Goal: Information Seeking & Learning: Learn about a topic

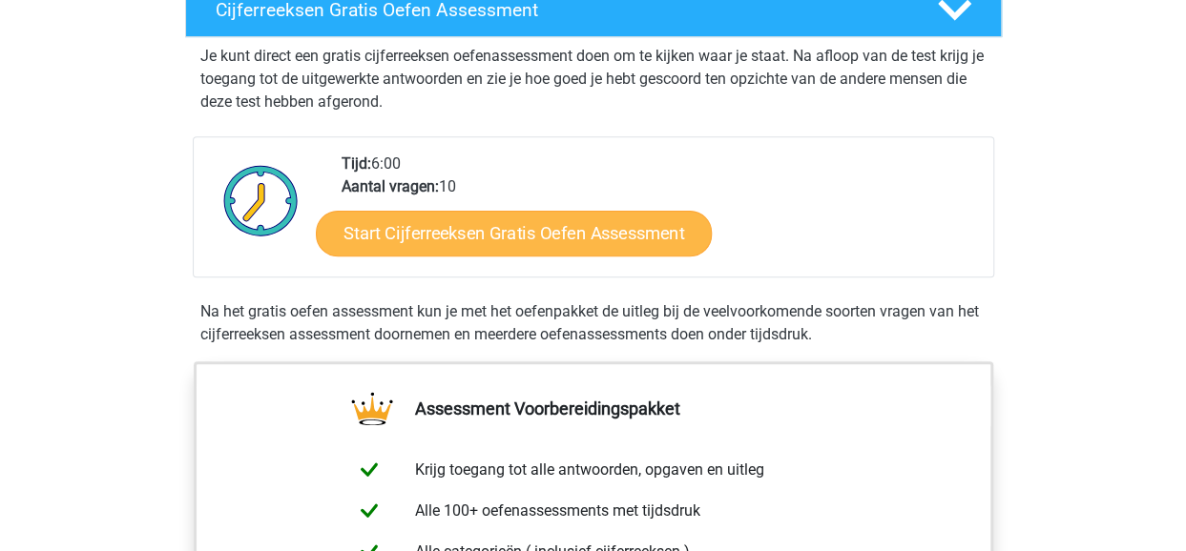
scroll to position [353, 0]
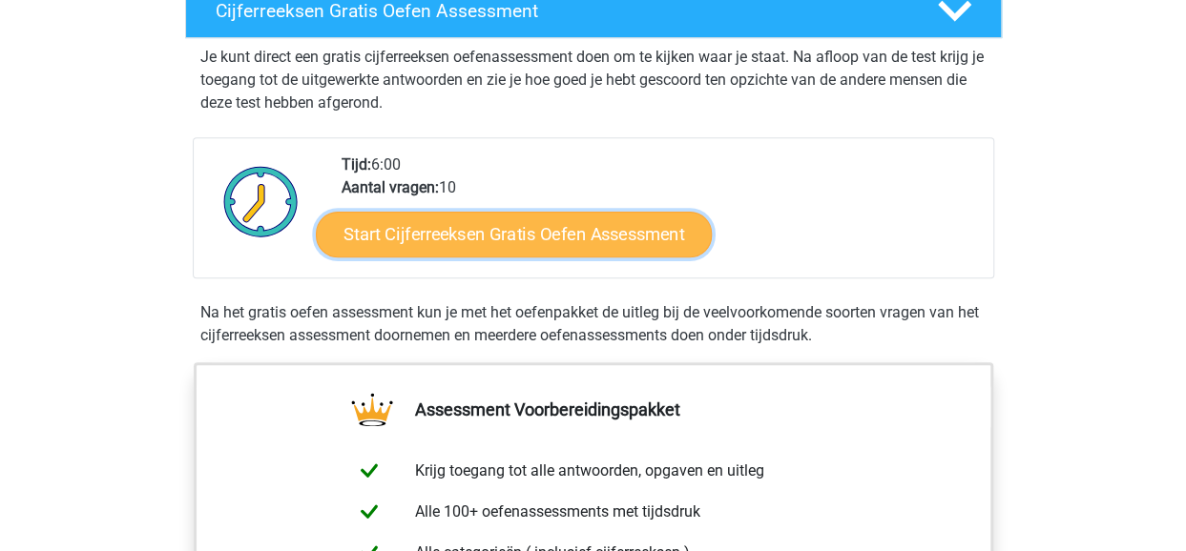
click at [443, 257] on link "Start Cijferreeksen Gratis Oefen Assessment" at bounding box center [514, 234] width 396 height 46
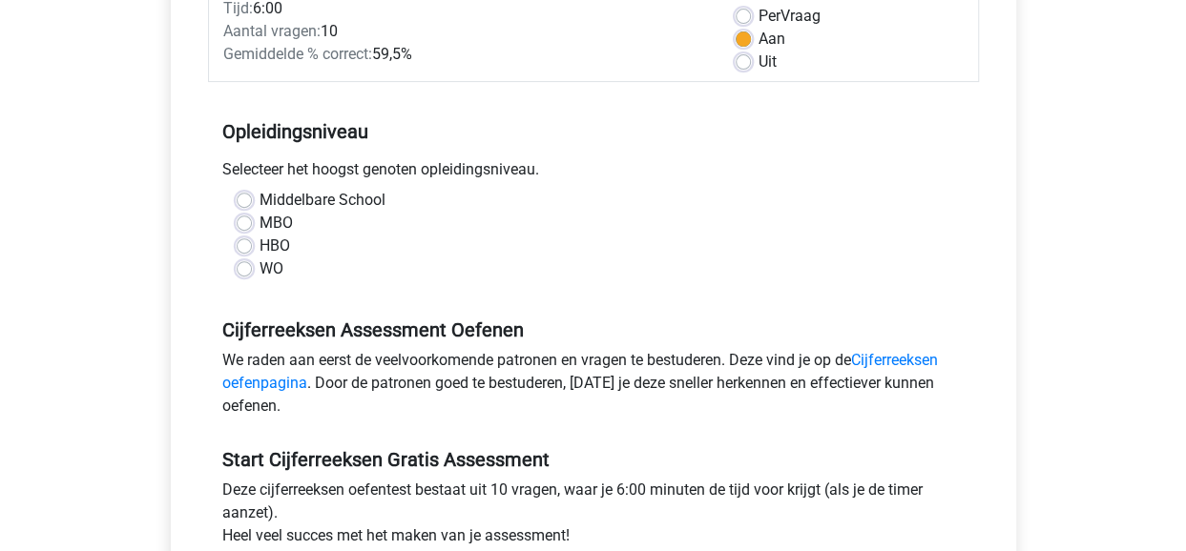
scroll to position [300, 0]
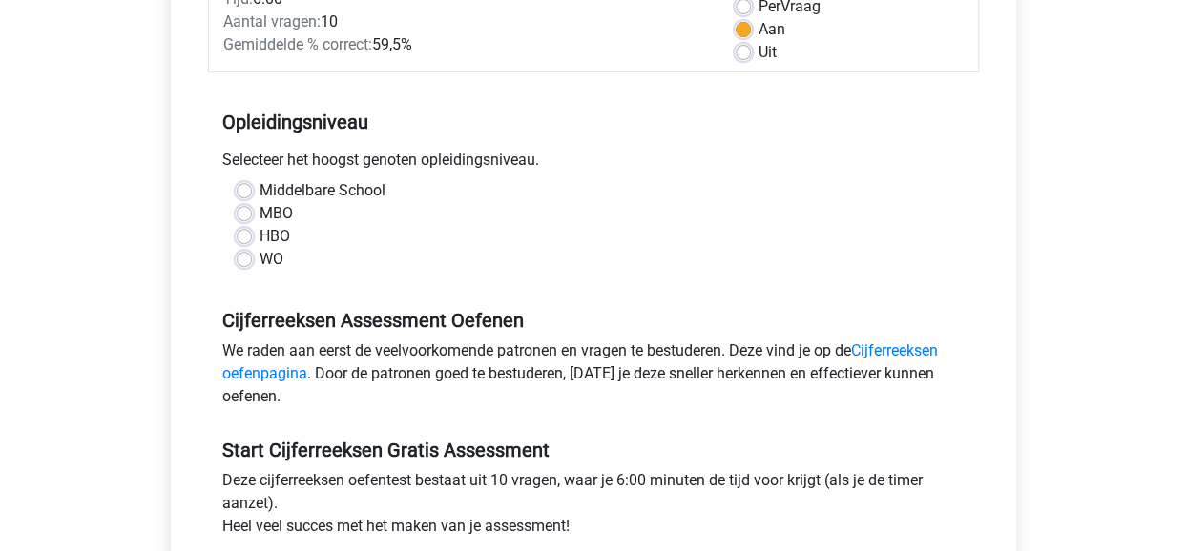
click at [259, 215] on label "MBO" at bounding box center [275, 213] width 33 height 23
click at [237, 215] on input "MBO" at bounding box center [244, 211] width 15 height 19
radio input "true"
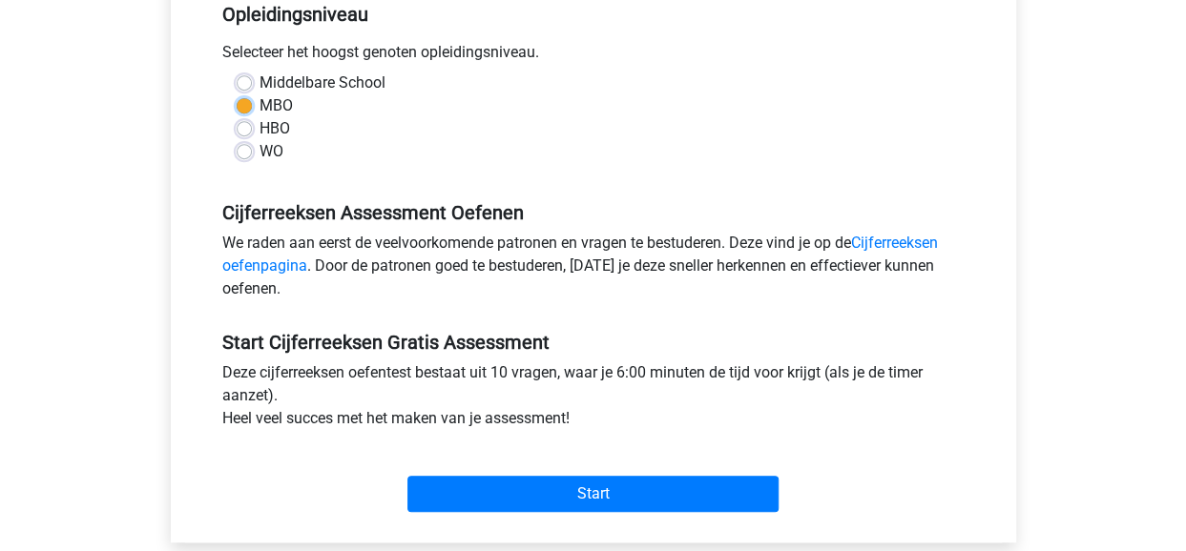
scroll to position [413, 0]
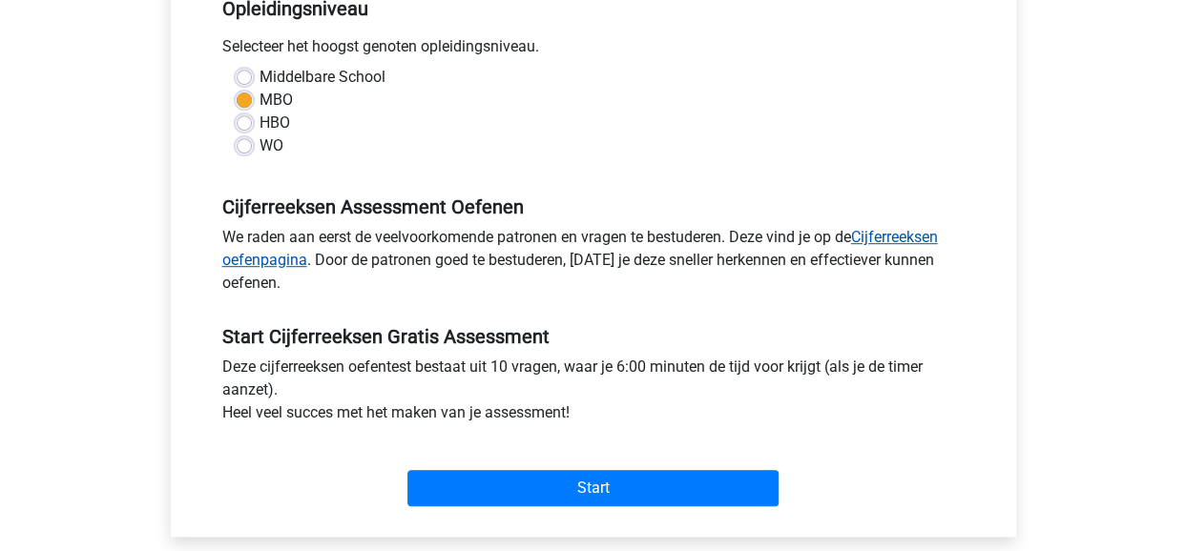
click at [282, 262] on link "Cijferreeksen oefenpagina" at bounding box center [579, 248] width 715 height 41
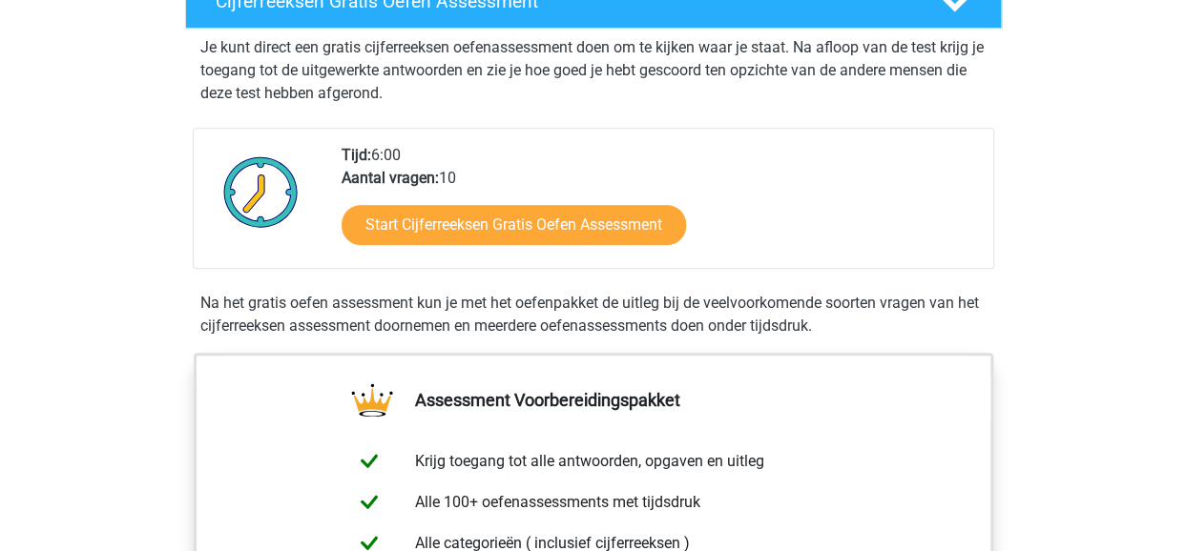
scroll to position [362, 0]
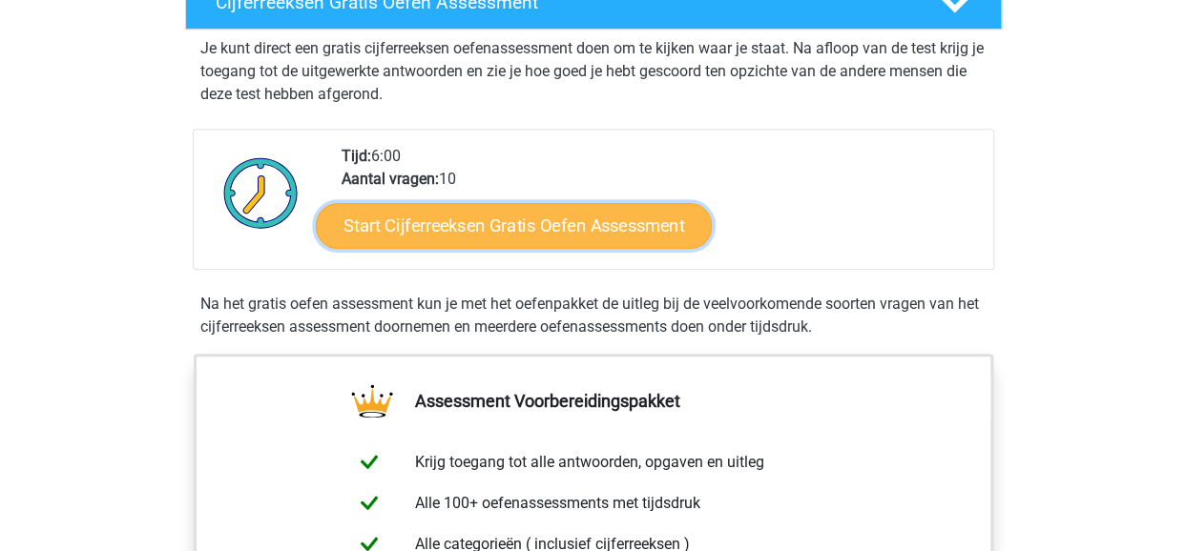
click at [492, 248] on link "Start Cijferreeksen Gratis Oefen Assessment" at bounding box center [514, 225] width 396 height 46
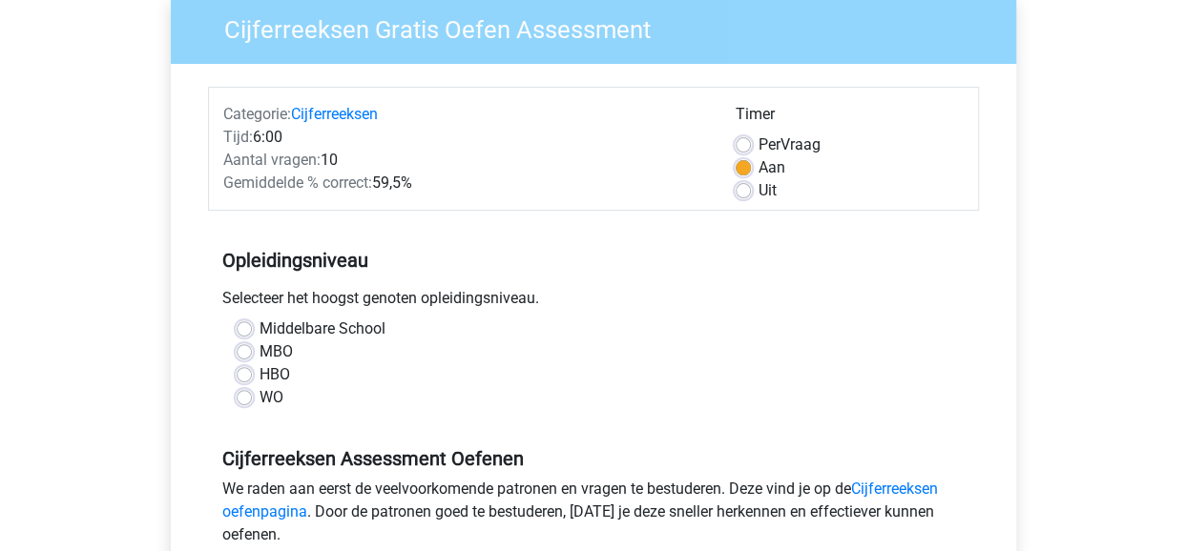
scroll to position [164, 0]
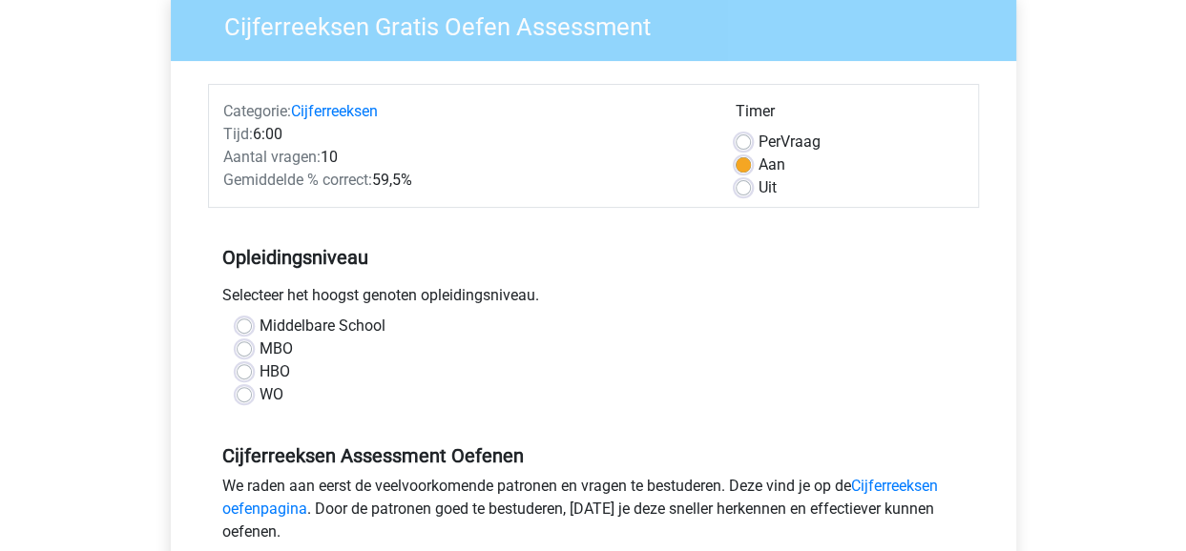
click at [259, 352] on label "MBO" at bounding box center [275, 349] width 33 height 23
click at [243, 352] on input "MBO" at bounding box center [244, 347] width 15 height 19
radio input "true"
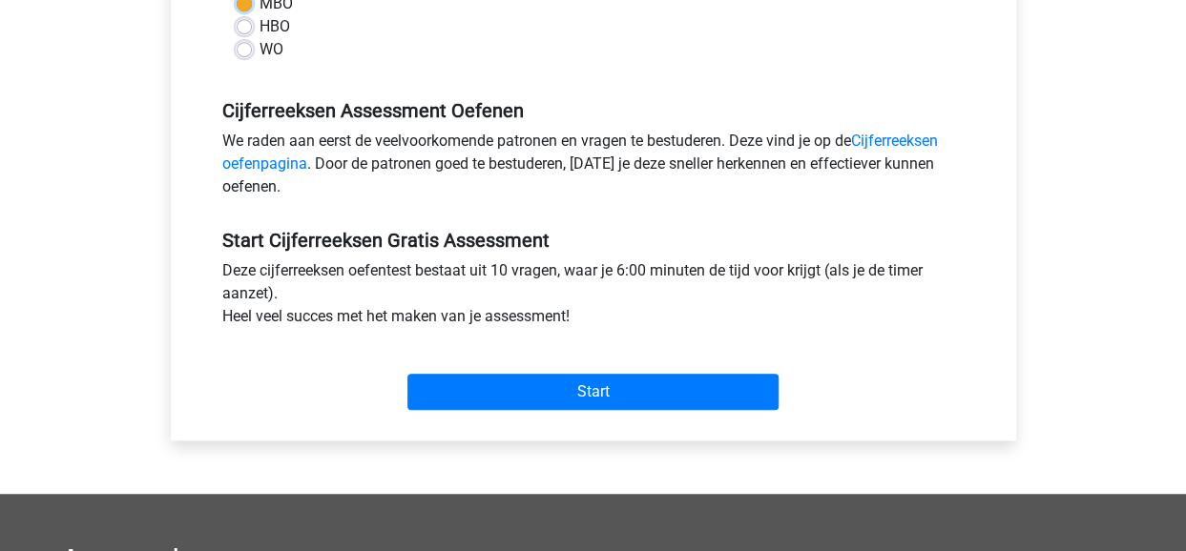
scroll to position [510, 0]
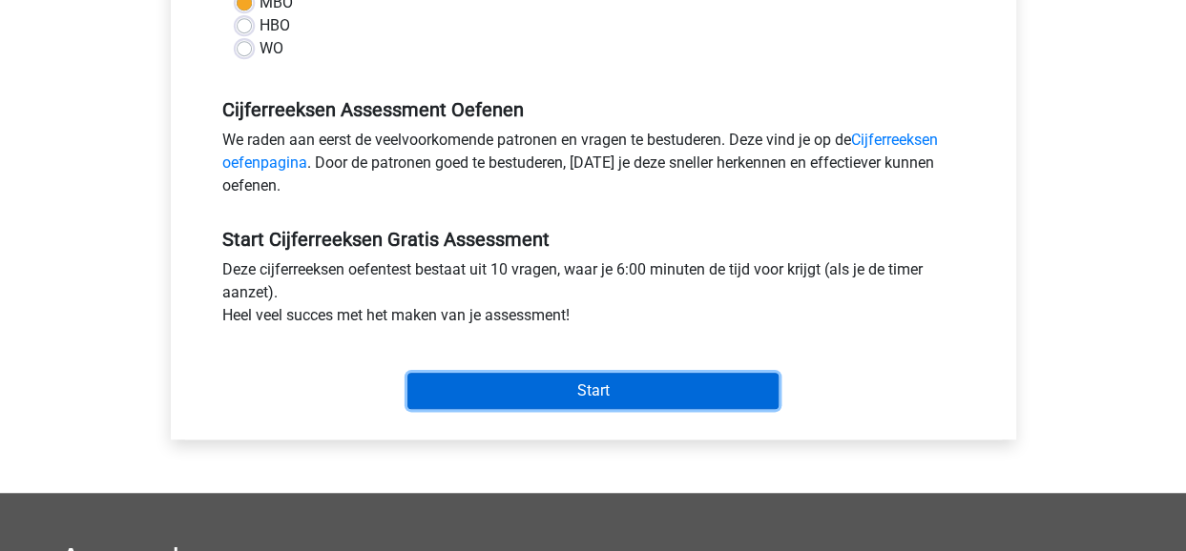
click at [537, 392] on input "Start" at bounding box center [592, 391] width 371 height 36
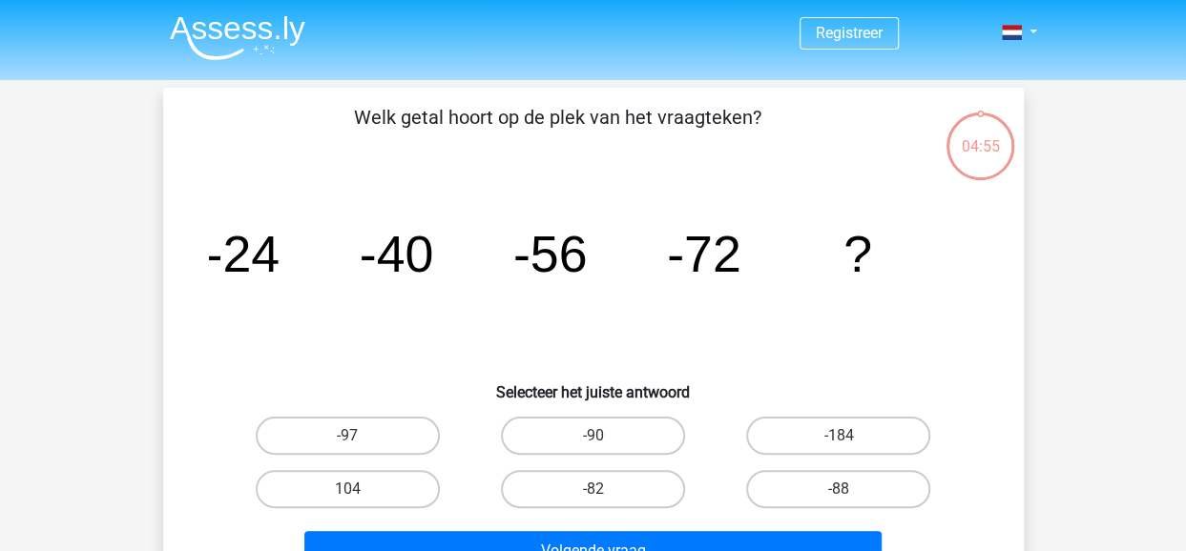
click at [848, 493] on input "-88" at bounding box center [844, 495] width 12 height 12
radio input "true"
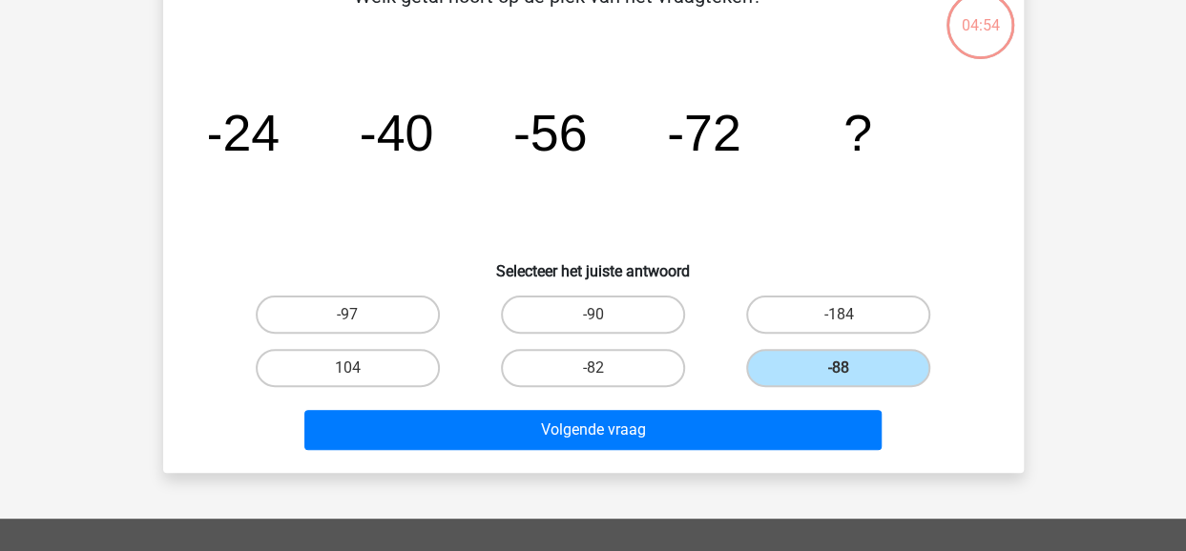
scroll to position [122, 0]
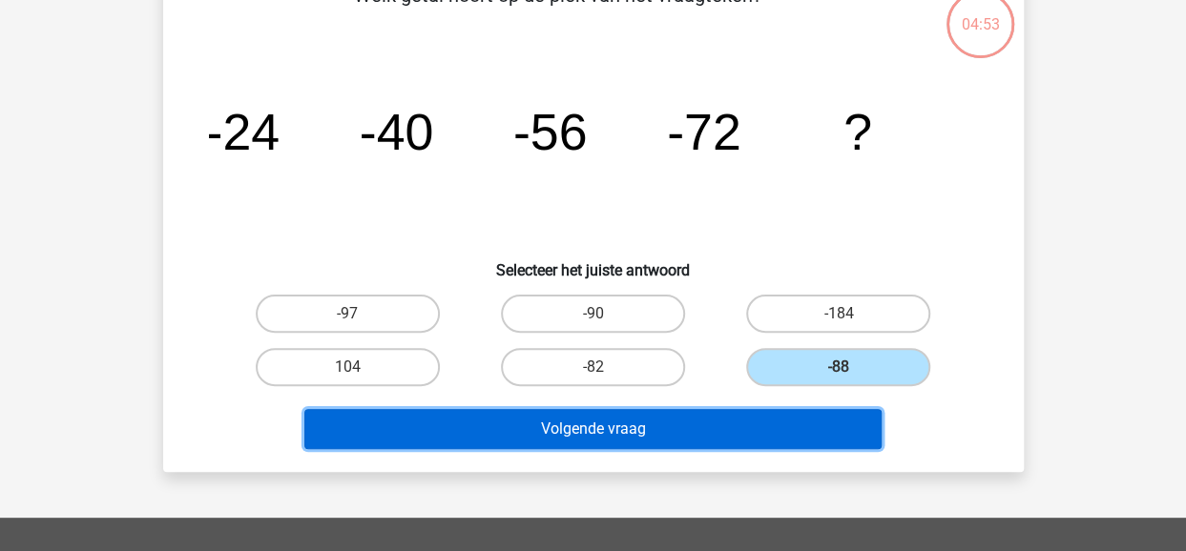
click at [715, 417] on button "Volgende vraag" at bounding box center [592, 429] width 577 height 40
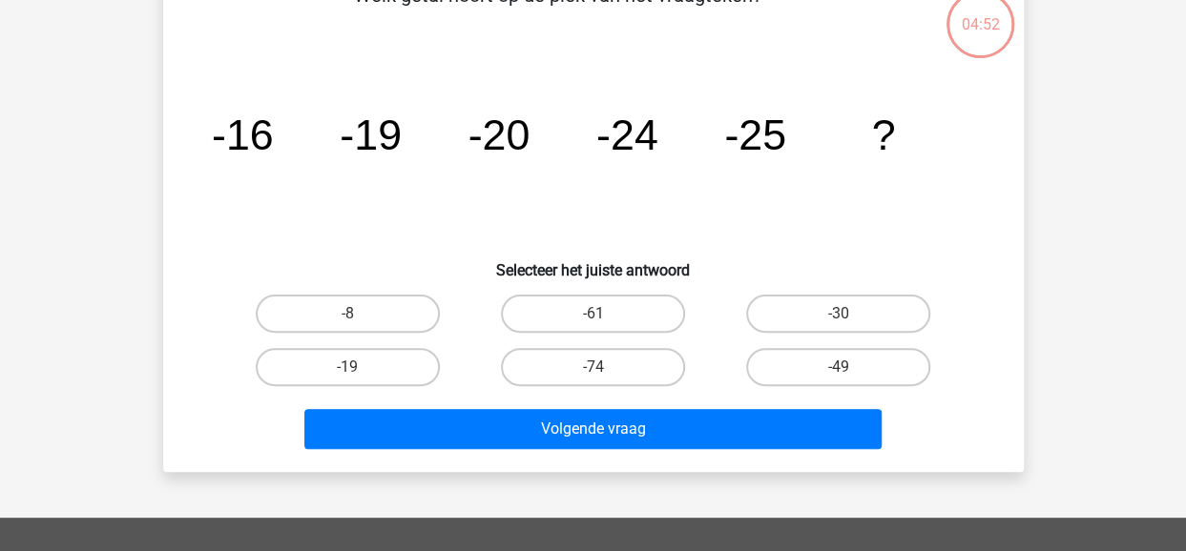
scroll to position [88, 0]
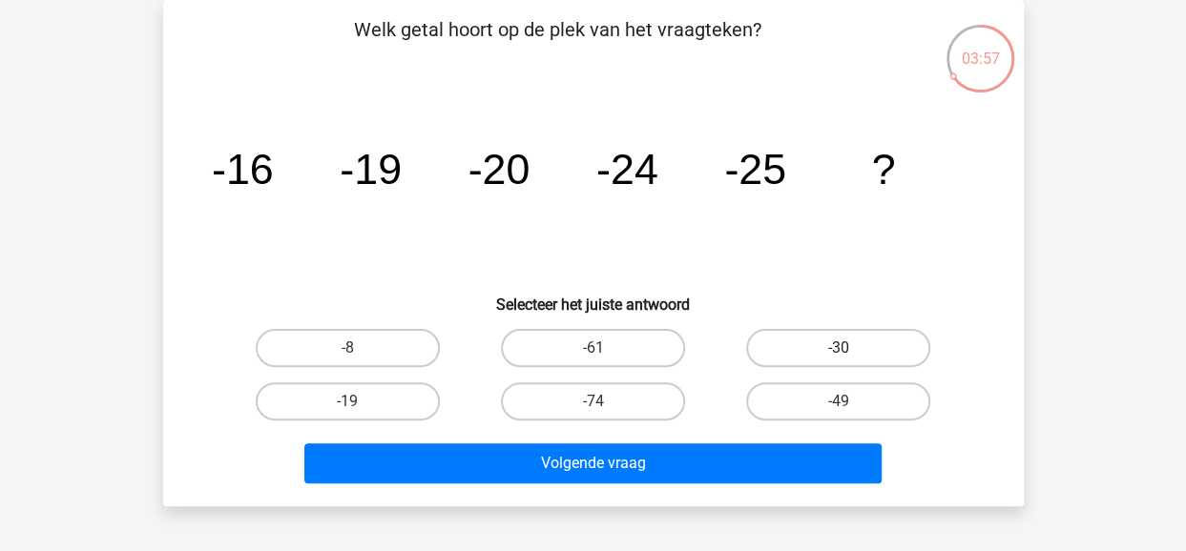
click at [891, 346] on label "-30" at bounding box center [838, 348] width 184 height 38
click at [851, 348] on input "-30" at bounding box center [844, 354] width 12 height 12
radio input "true"
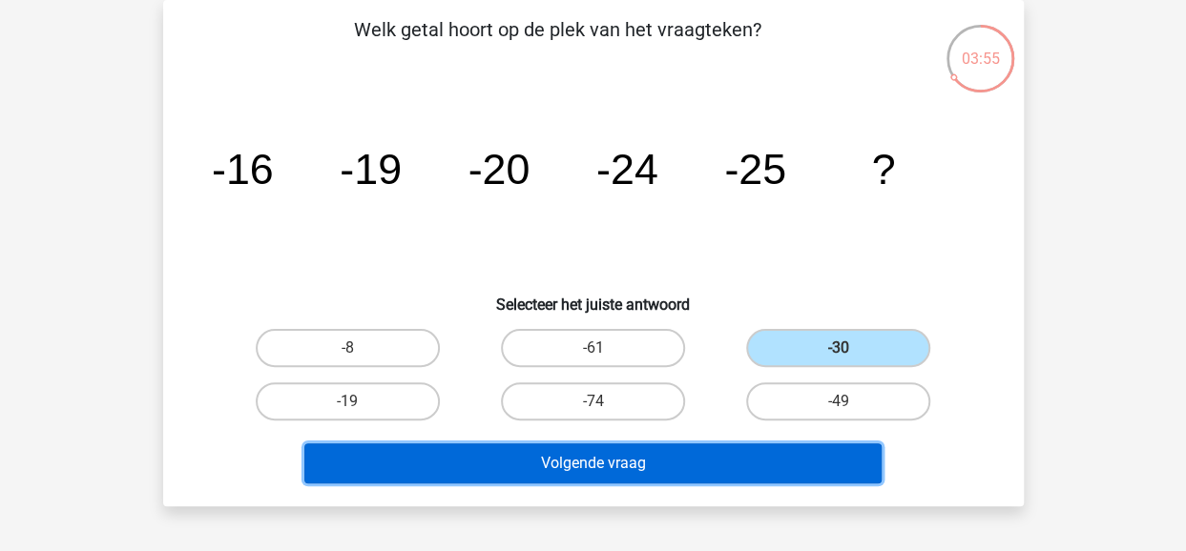
click at [695, 465] on button "Volgende vraag" at bounding box center [592, 464] width 577 height 40
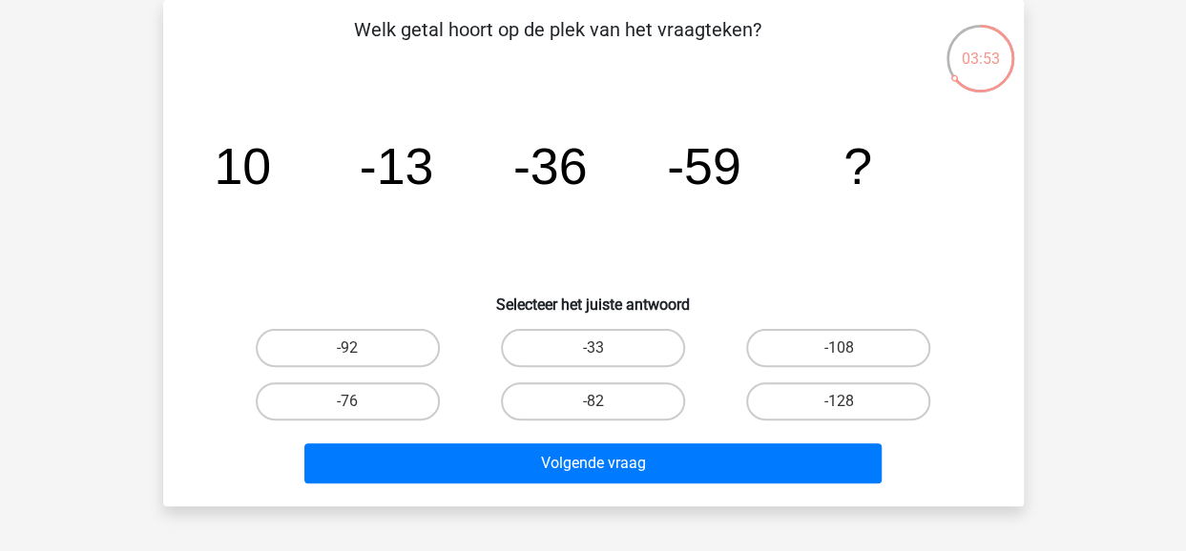
scroll to position [131, 0]
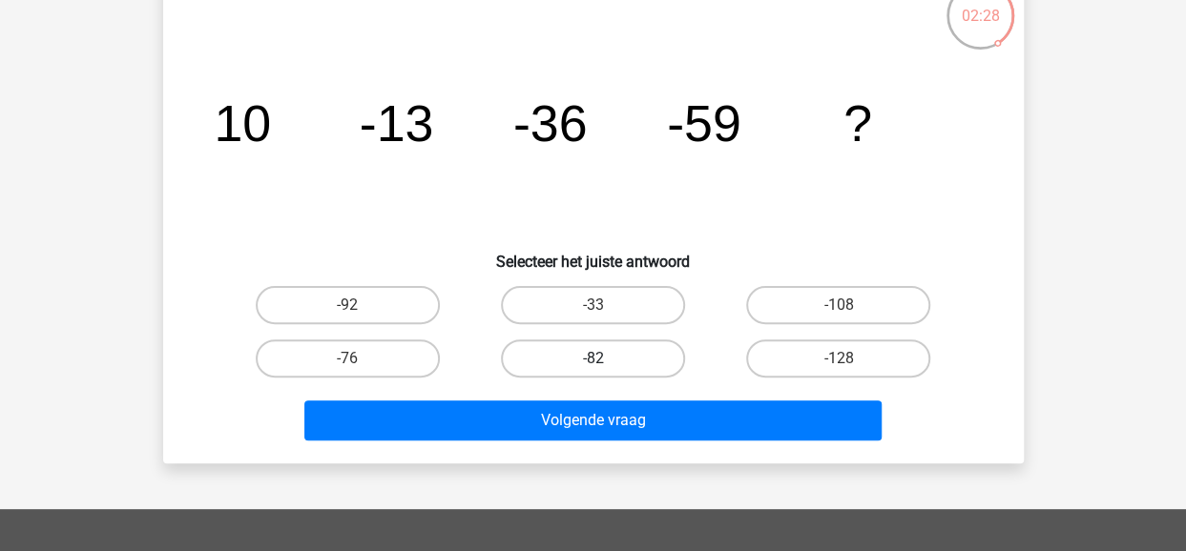
click at [584, 357] on label "-82" at bounding box center [593, 359] width 184 height 38
click at [592, 359] on input "-82" at bounding box center [598, 365] width 12 height 12
radio input "true"
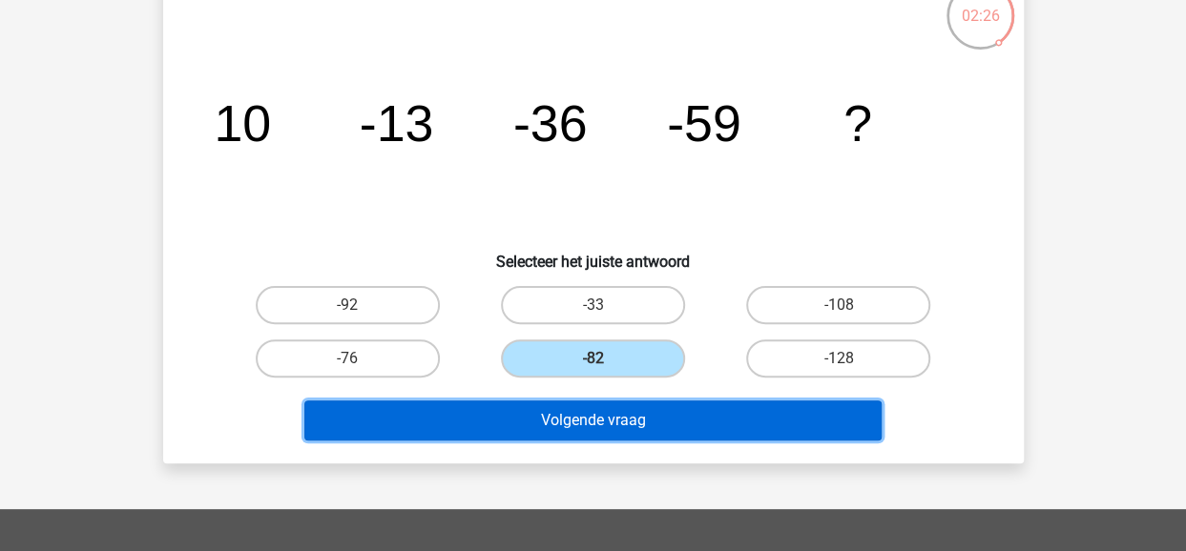
click at [614, 423] on button "Volgende vraag" at bounding box center [592, 421] width 577 height 40
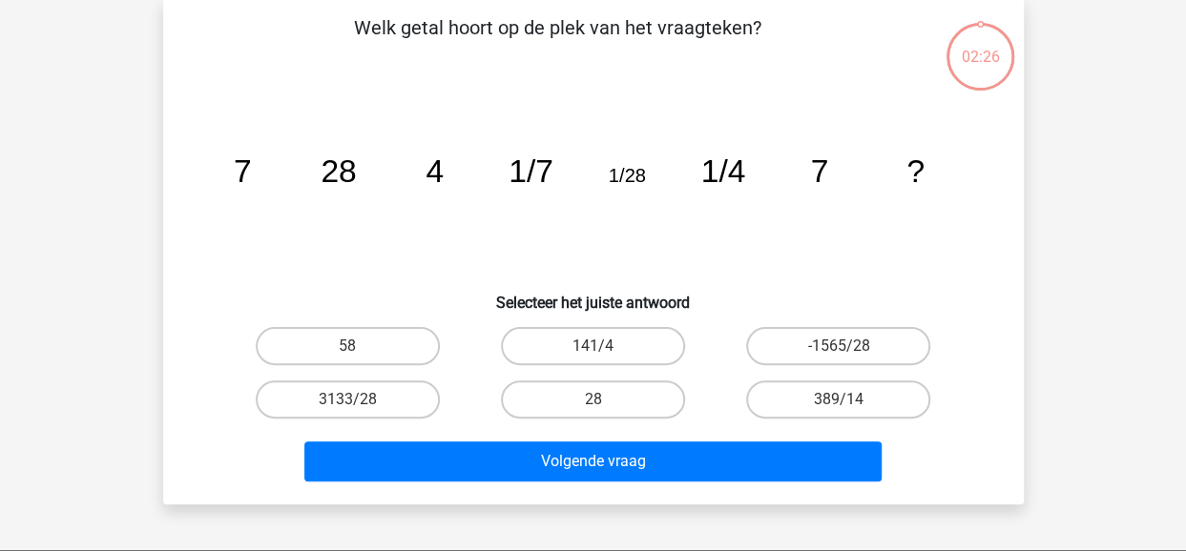
scroll to position [88, 0]
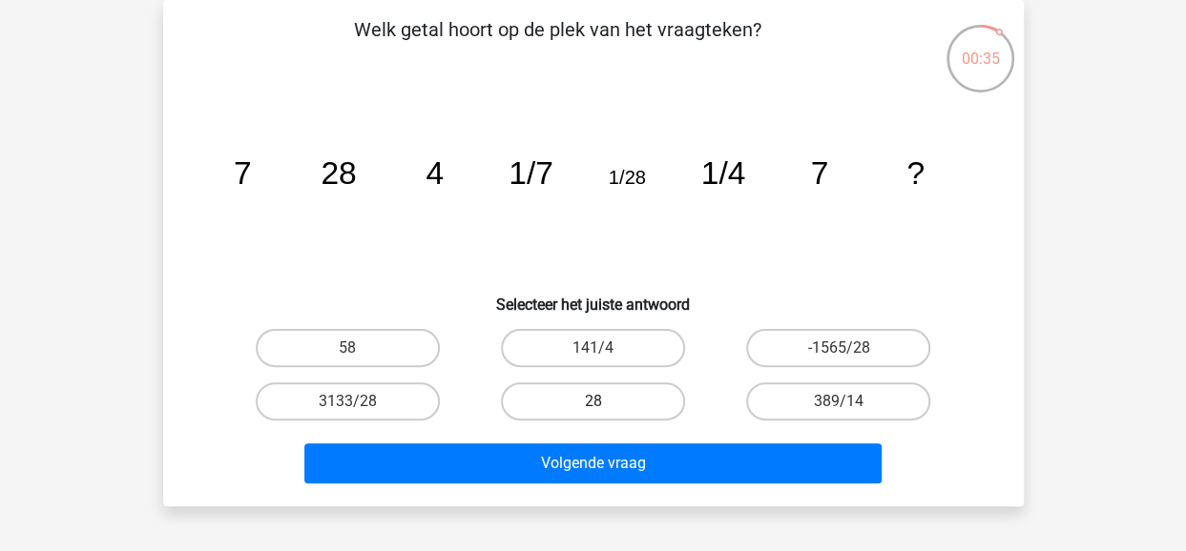
click at [605, 392] on label "28" at bounding box center [593, 402] width 184 height 38
click at [605, 402] on input "28" at bounding box center [598, 408] width 12 height 12
radio input "true"
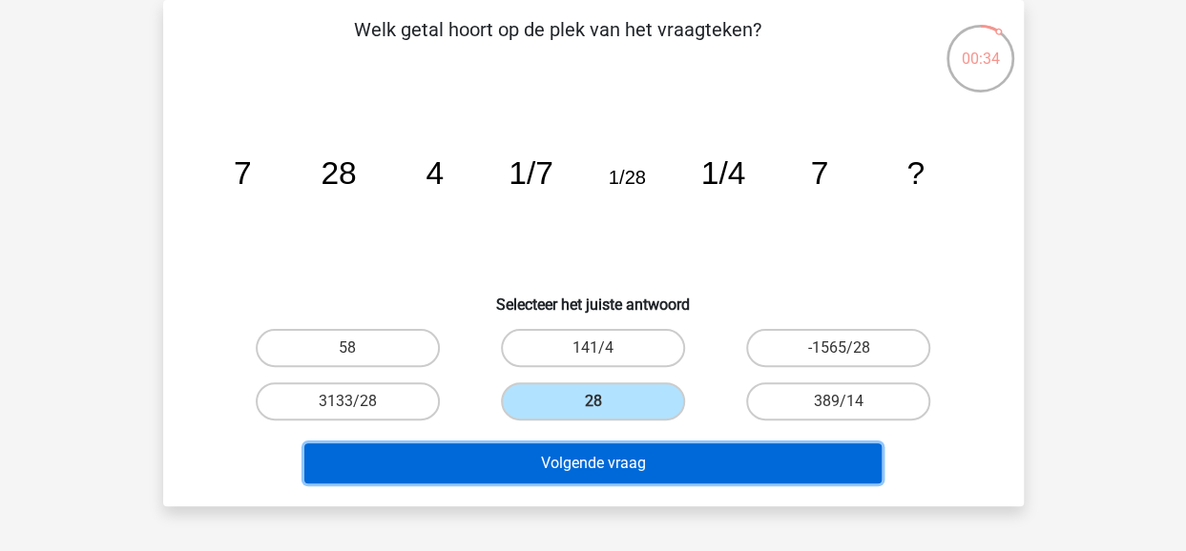
click at [647, 455] on button "Volgende vraag" at bounding box center [592, 464] width 577 height 40
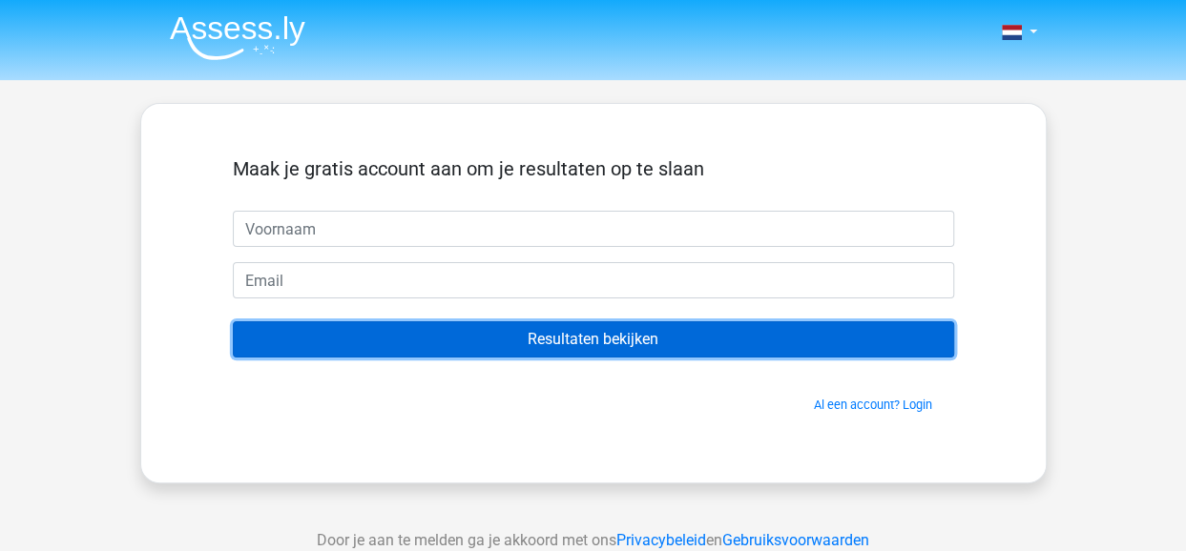
click at [567, 335] on input "Resultaten bekijken" at bounding box center [593, 339] width 721 height 36
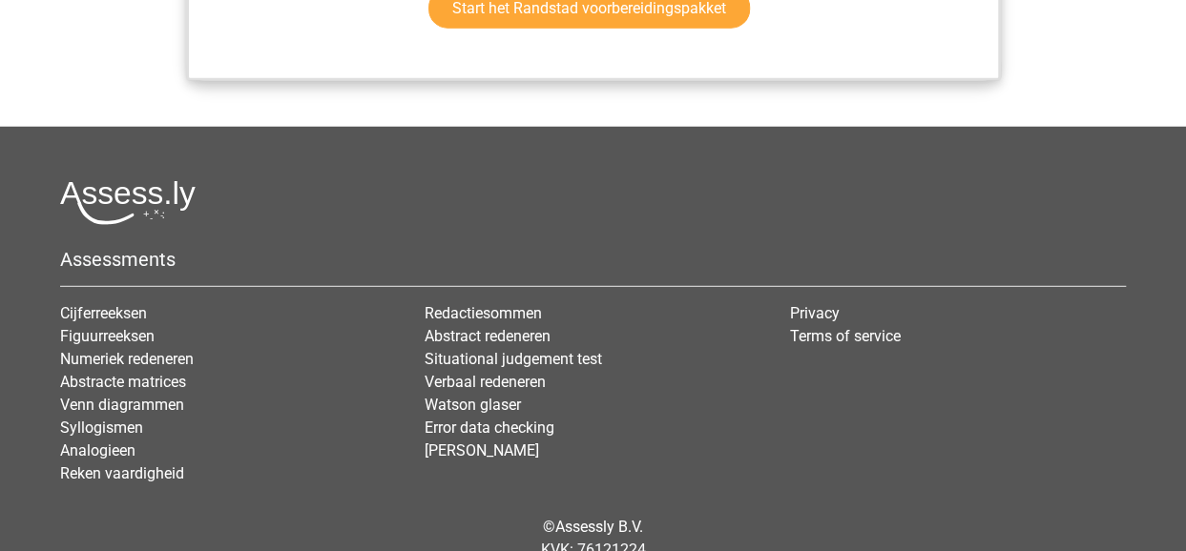
scroll to position [2538, 0]
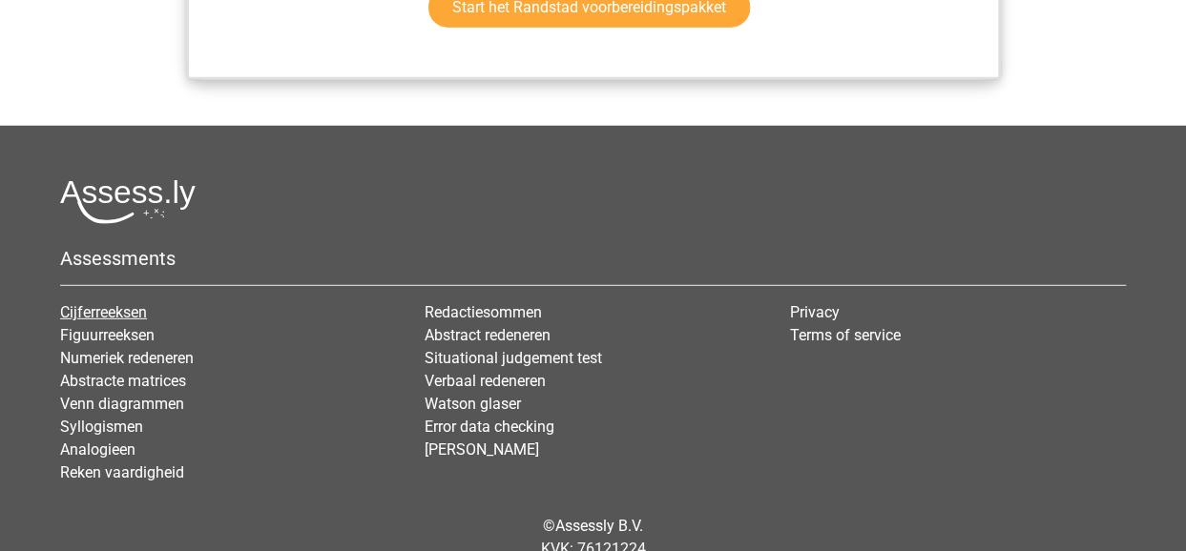
click at [120, 321] on link "Cijferreeksen" at bounding box center [103, 312] width 87 height 18
